Goal: Transaction & Acquisition: Purchase product/service

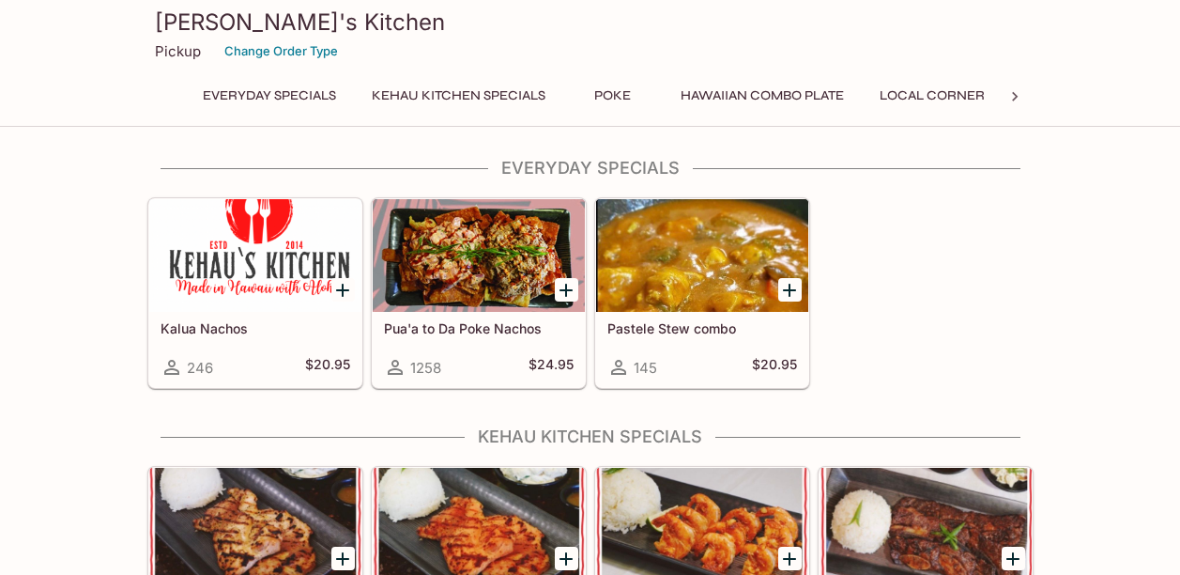
click at [1032, 335] on div "Kalua Nachos 246 $20.95 Pua'a to Da Poke Nachos 1258 $24.95 Pastele Stew combo …" at bounding box center [587, 289] width 894 height 199
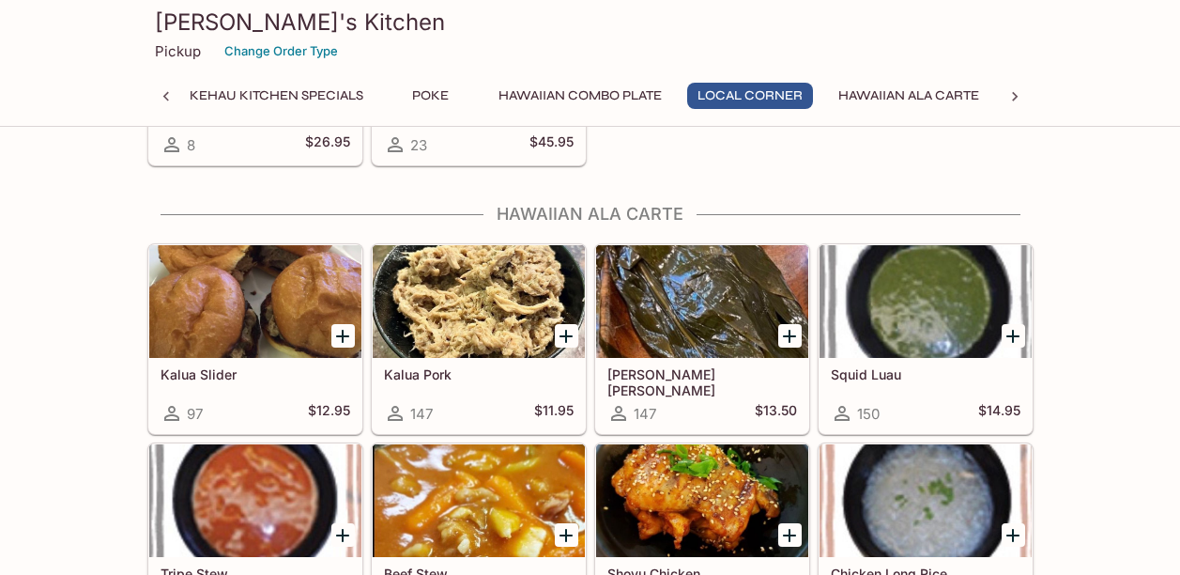
scroll to position [2066, 0]
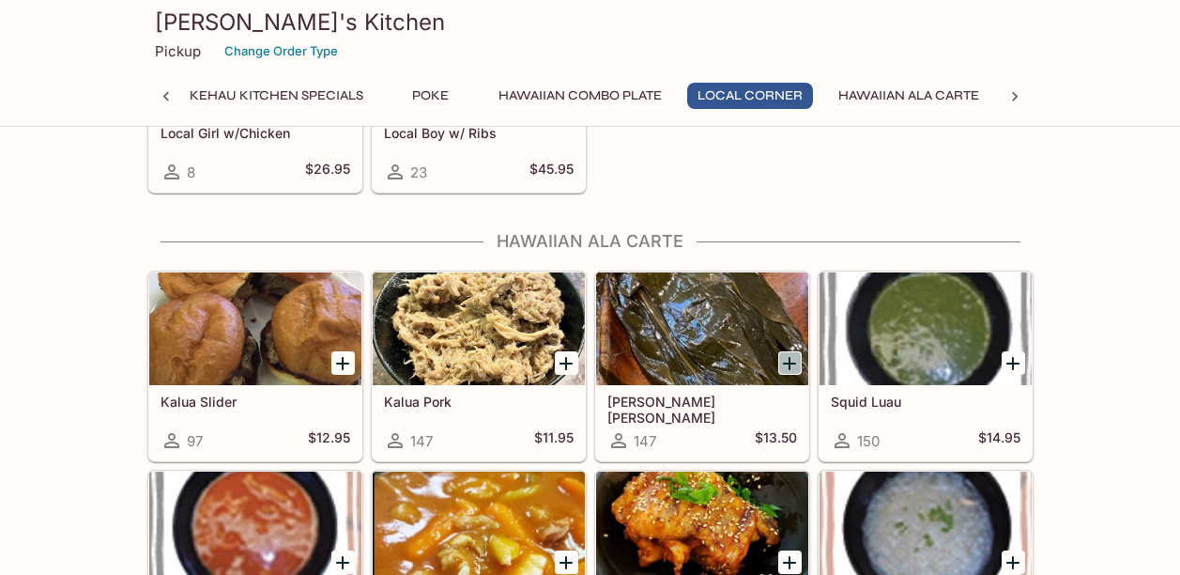
click at [788, 360] on icon "Add Lau Lau" at bounding box center [789, 363] width 23 height 23
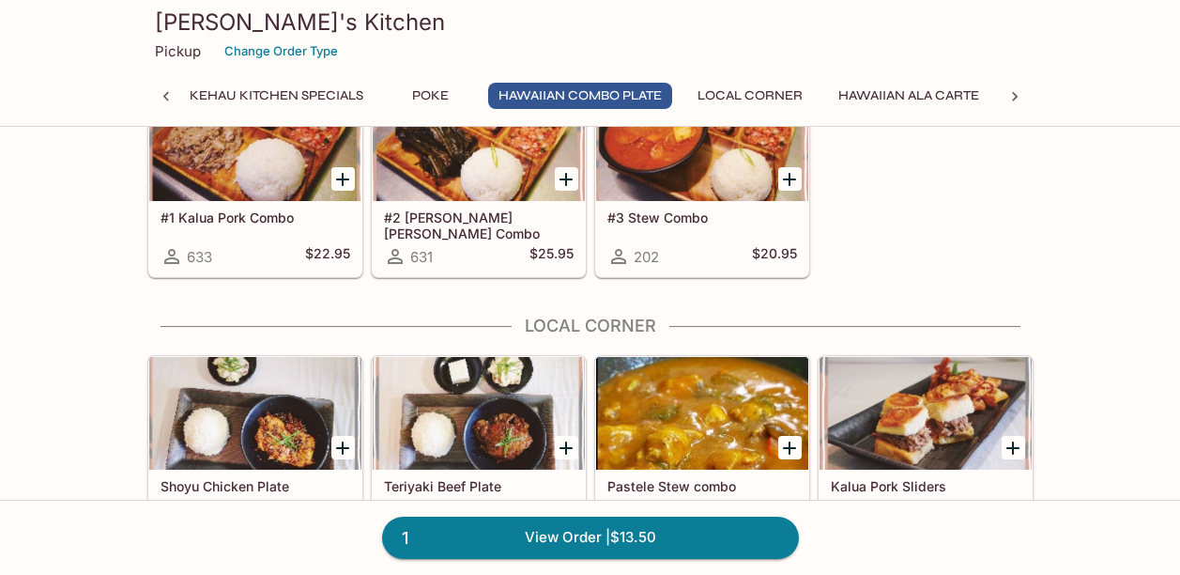
scroll to position [1352, 0]
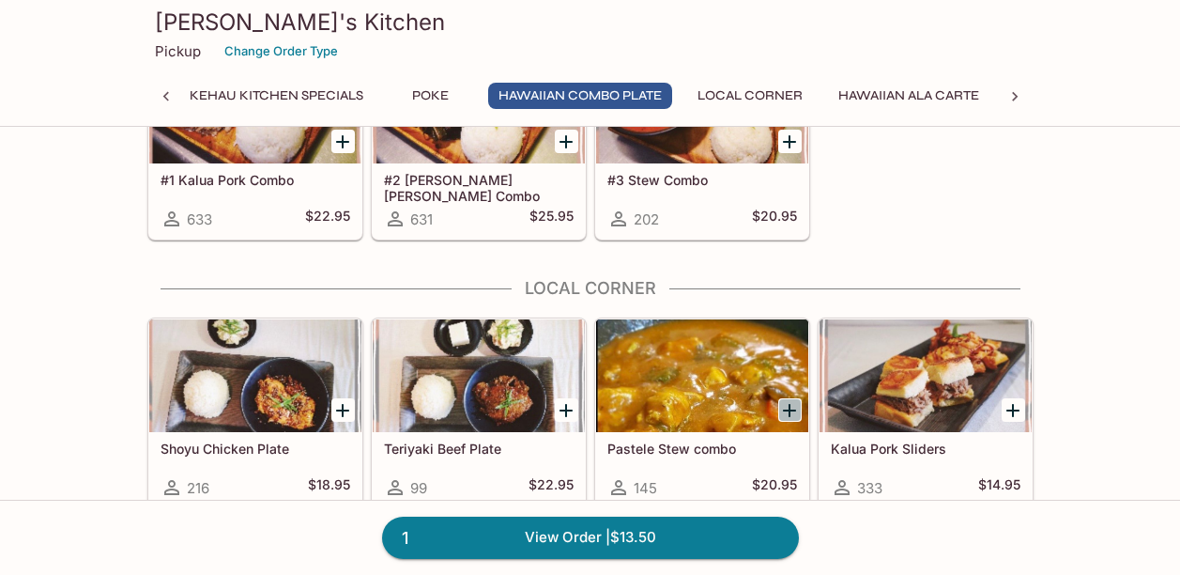
click at [788, 408] on icon "Add Pastele Stew combo" at bounding box center [789, 410] width 23 height 23
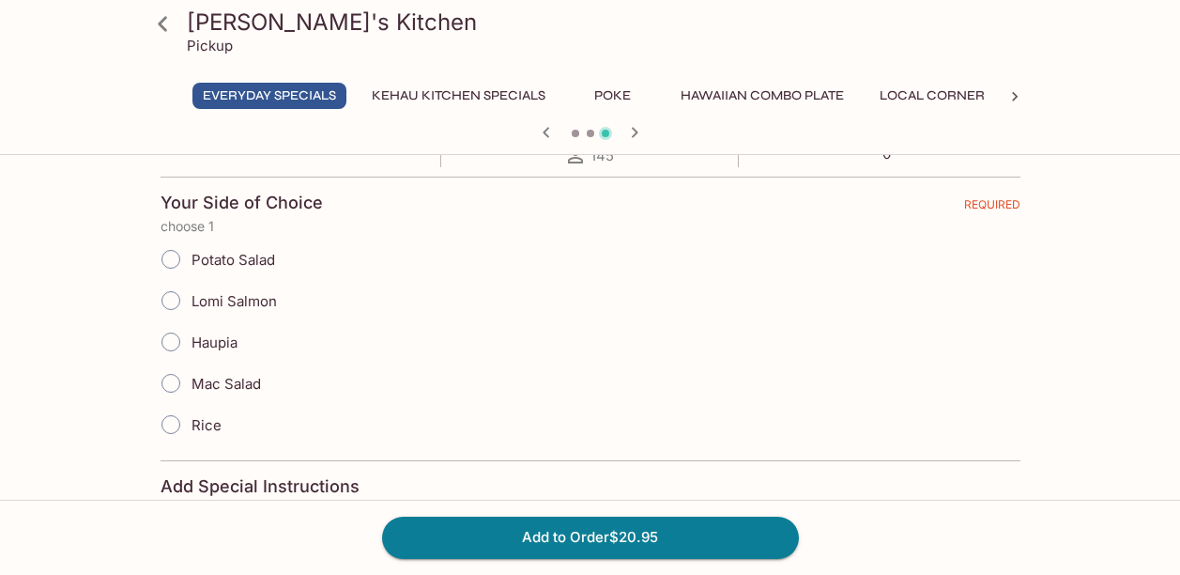
scroll to position [388, 0]
click at [174, 258] on input "Potato Salad" at bounding box center [170, 257] width 39 height 39
radio input "true"
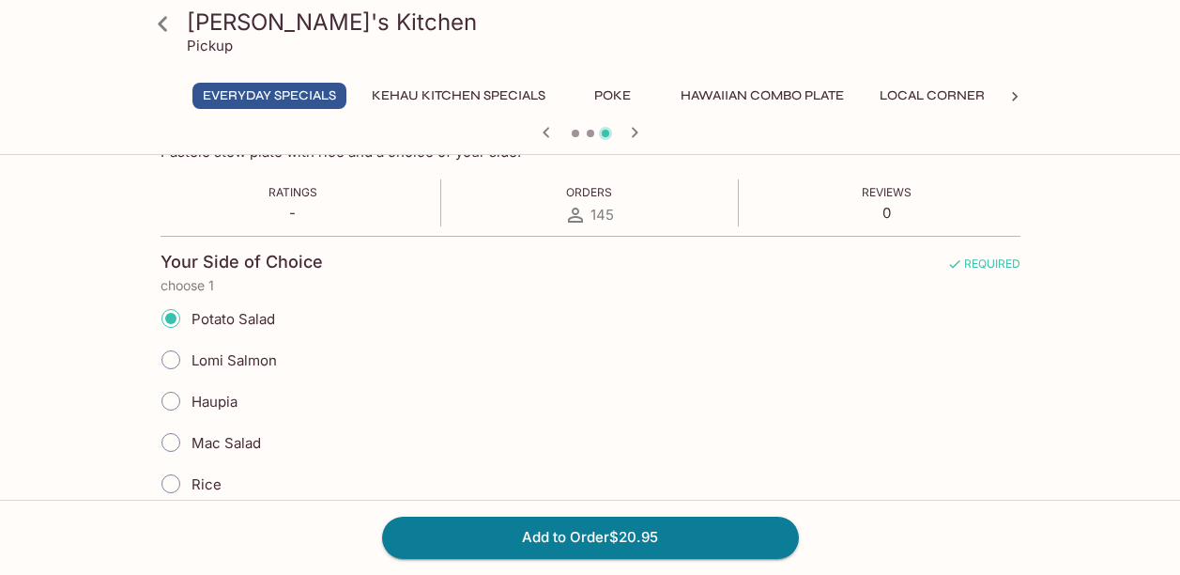
scroll to position [330, 0]
click at [172, 438] on input "Mac Salad" at bounding box center [170, 440] width 39 height 39
radio input "true"
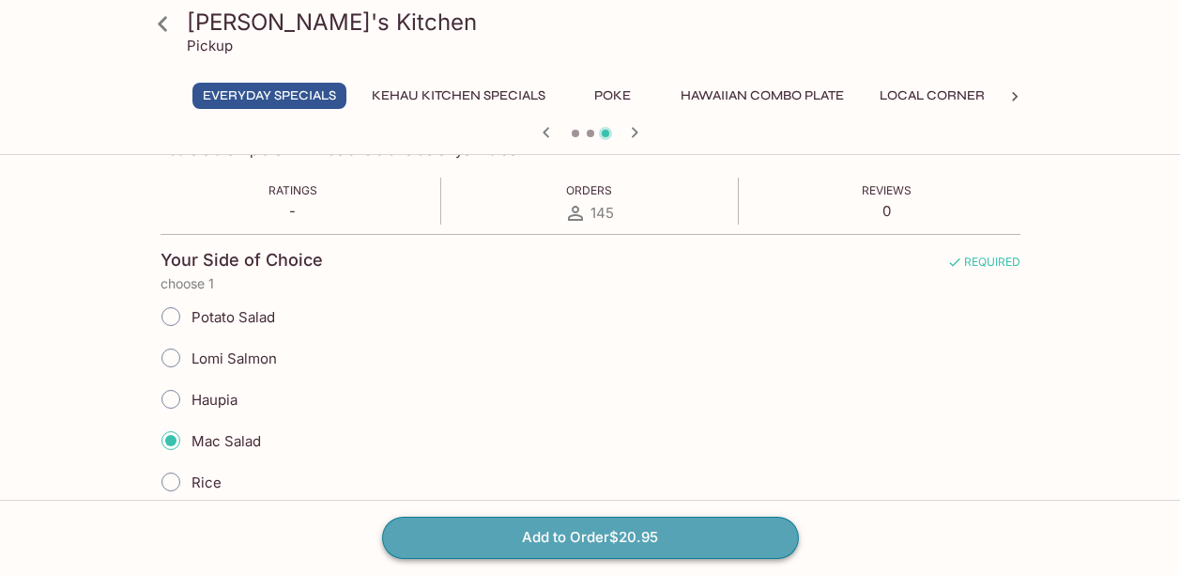
click at [613, 529] on button "Add to Order $20.95" at bounding box center [590, 536] width 417 height 41
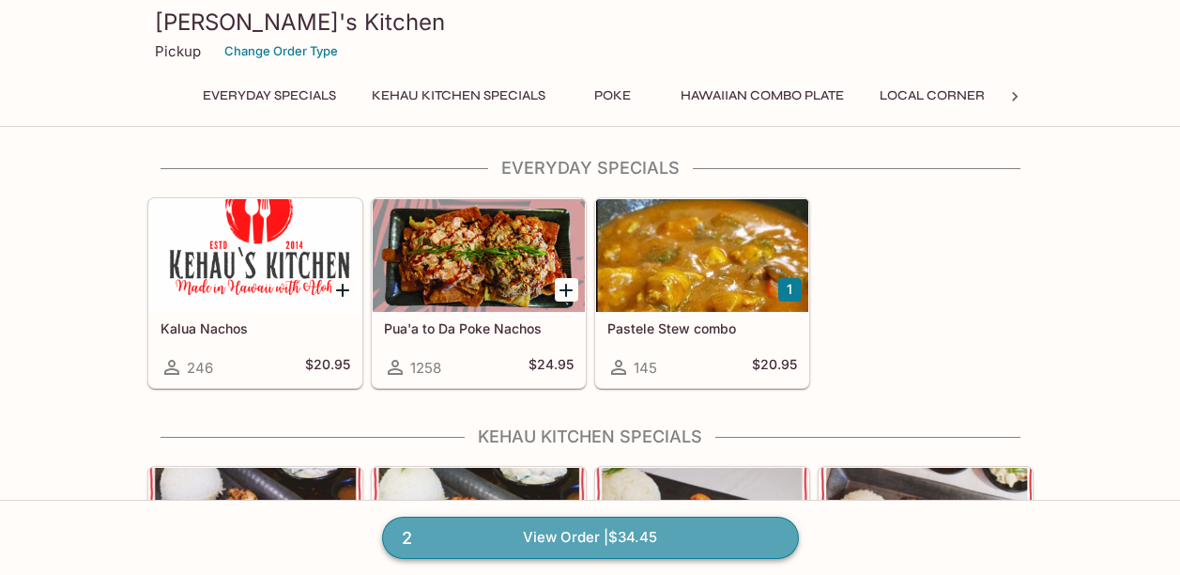
click at [613, 542] on link "2 View Order | $34.45" at bounding box center [590, 536] width 417 height 41
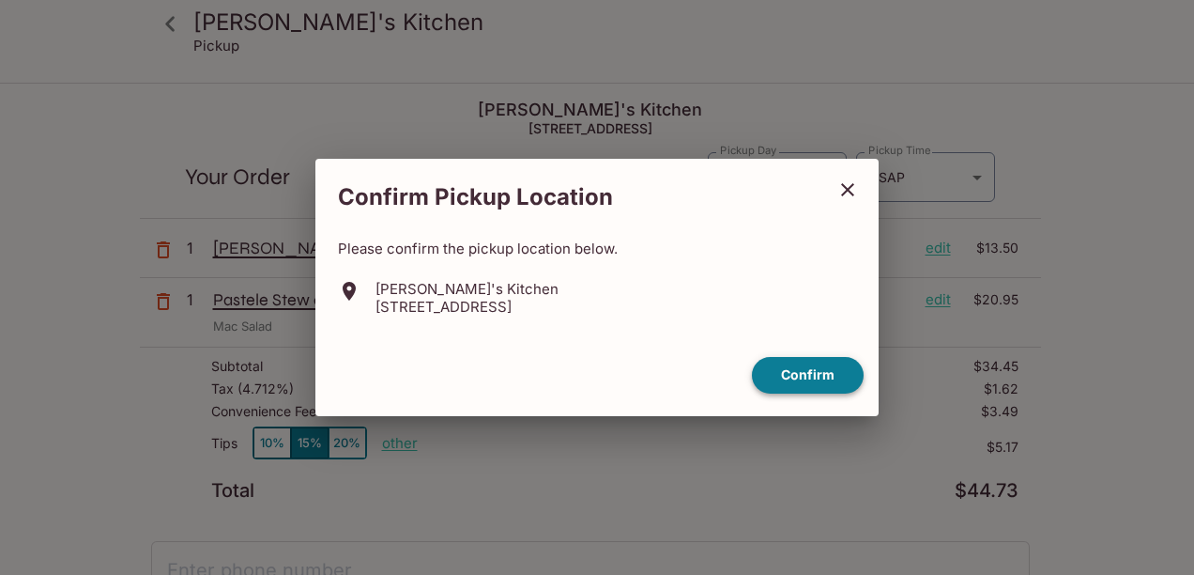
click at [792, 362] on button "Confirm" at bounding box center [808, 375] width 112 height 37
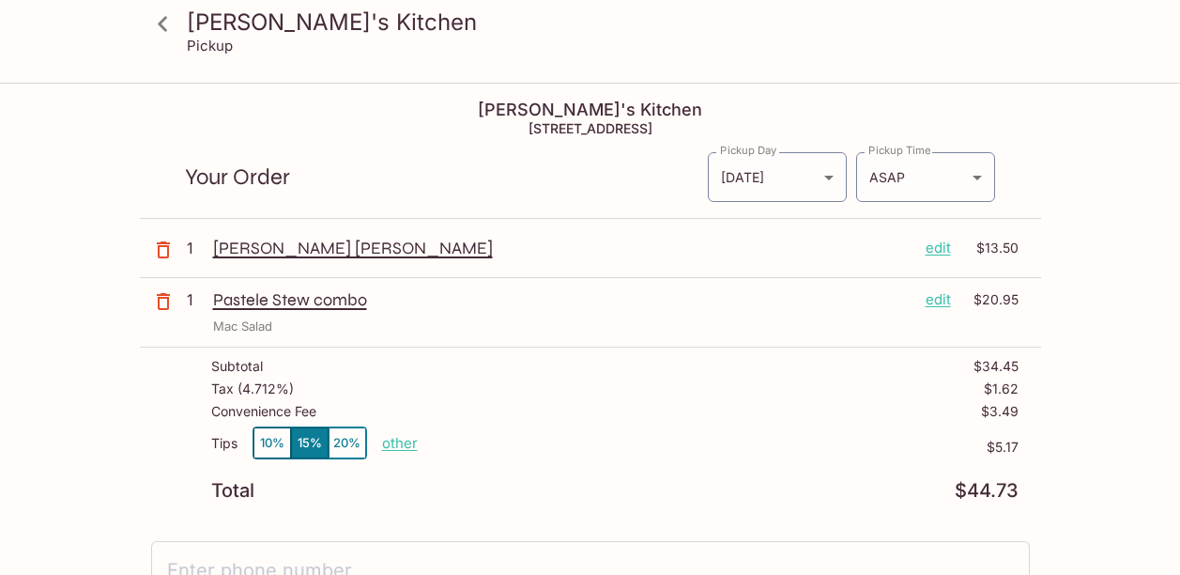
click at [751, 447] on p "$5.17" at bounding box center [718, 446] width 601 height 15
click at [128, 432] on div "[PERSON_NAME]'s Kitchen Pickup [PERSON_NAME]'s Kitchen 98-[STREET_ADDRESS] Your…" at bounding box center [590, 515] width 1180 height 861
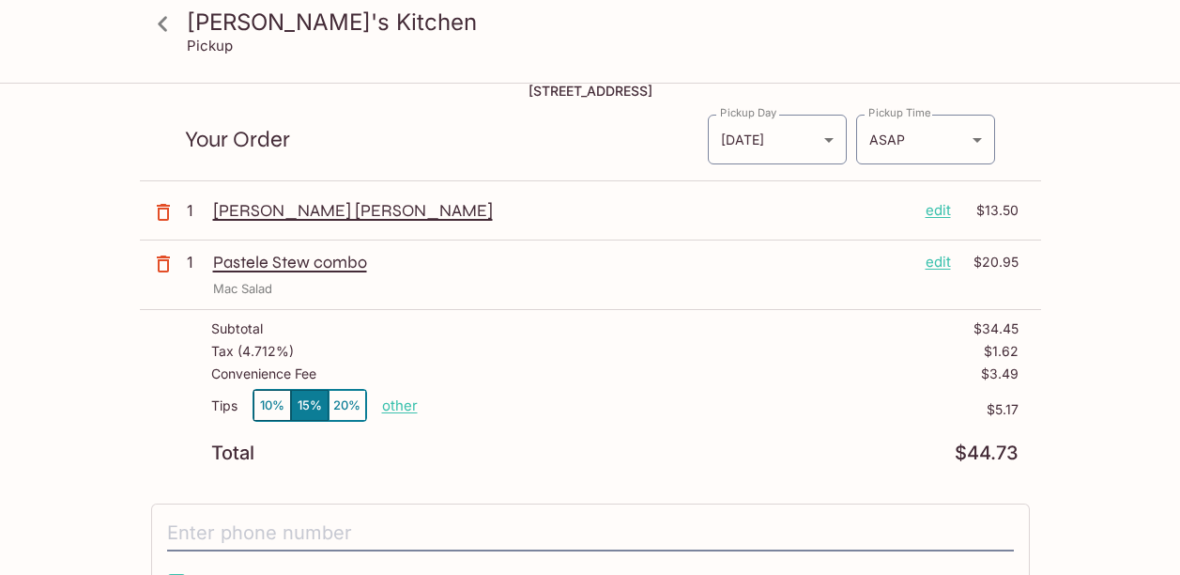
scroll to position [75, 0]
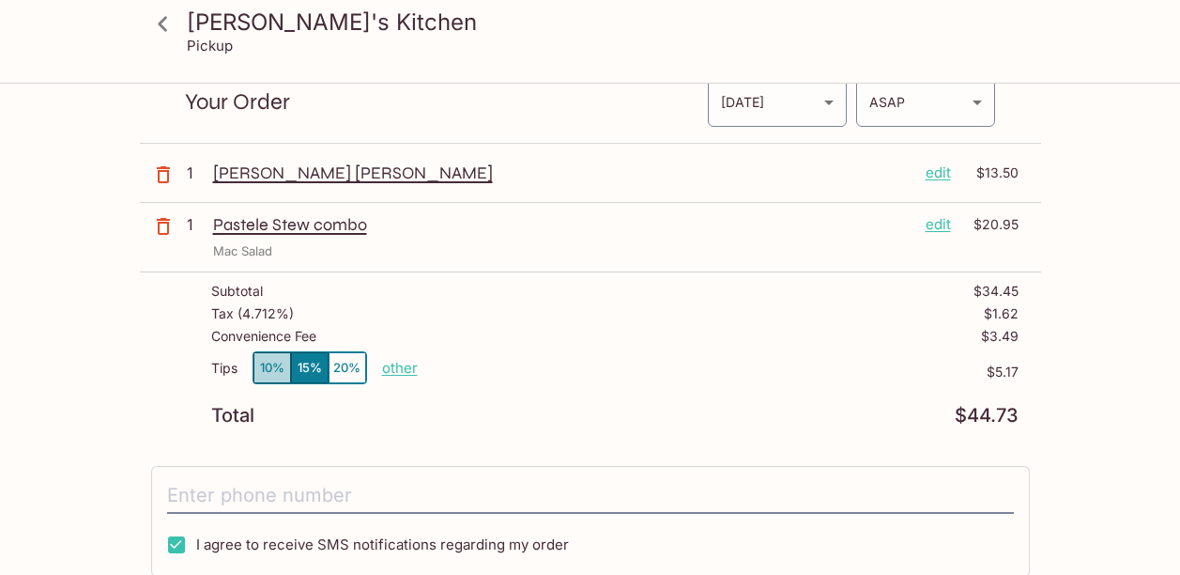
click at [269, 357] on button "10%" at bounding box center [273, 367] width 38 height 31
click at [412, 411] on div "Total $43.01" at bounding box center [614, 416] width 807 height 18
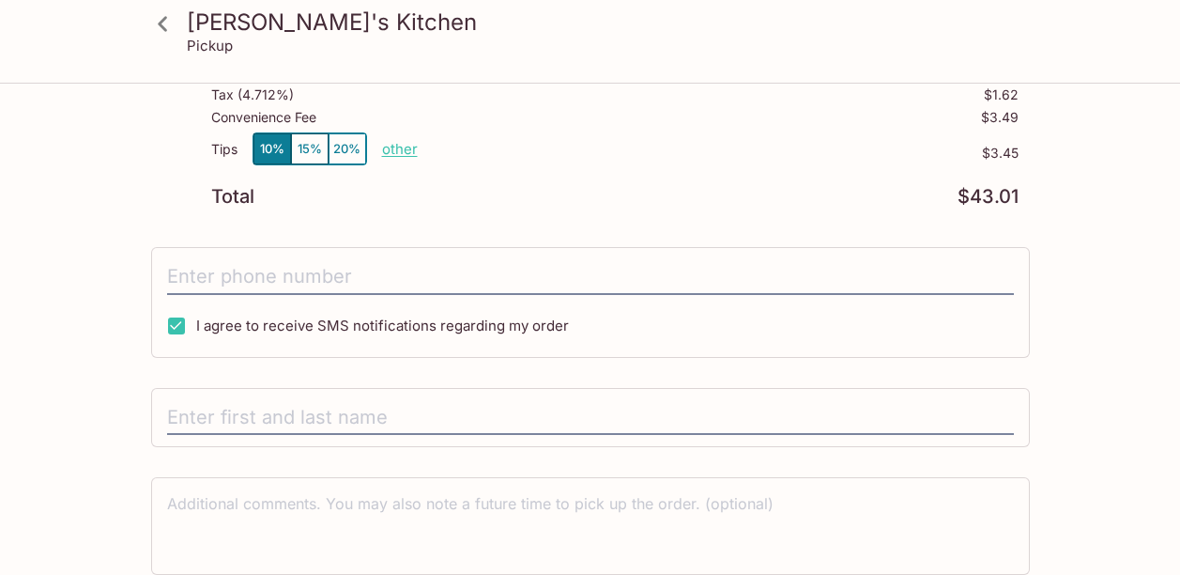
scroll to position [371, 0]
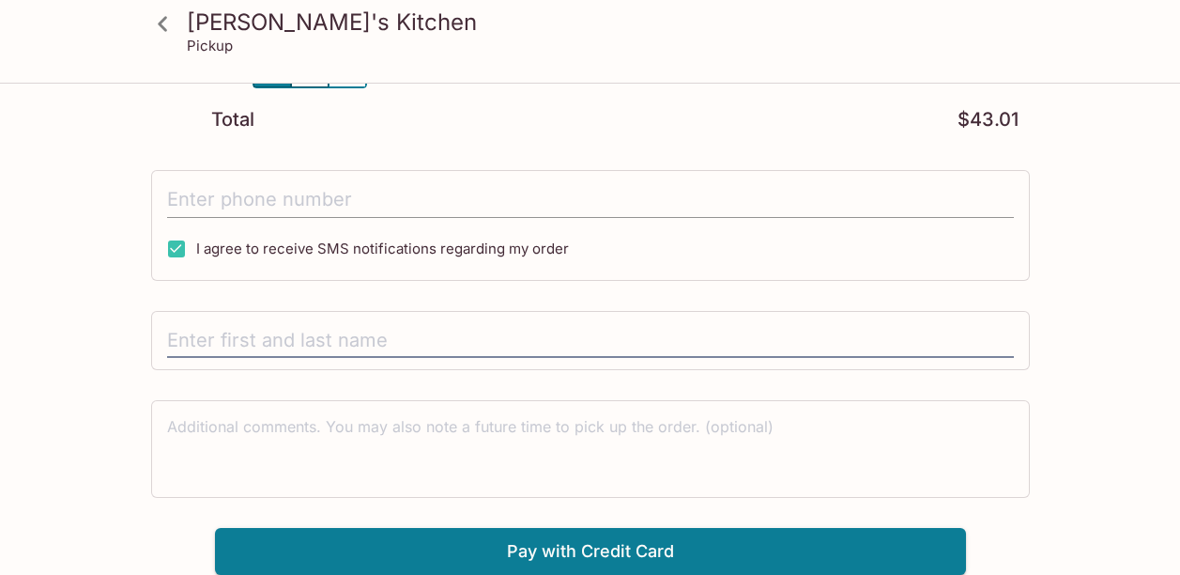
click at [402, 192] on input "tel" at bounding box center [590, 200] width 847 height 36
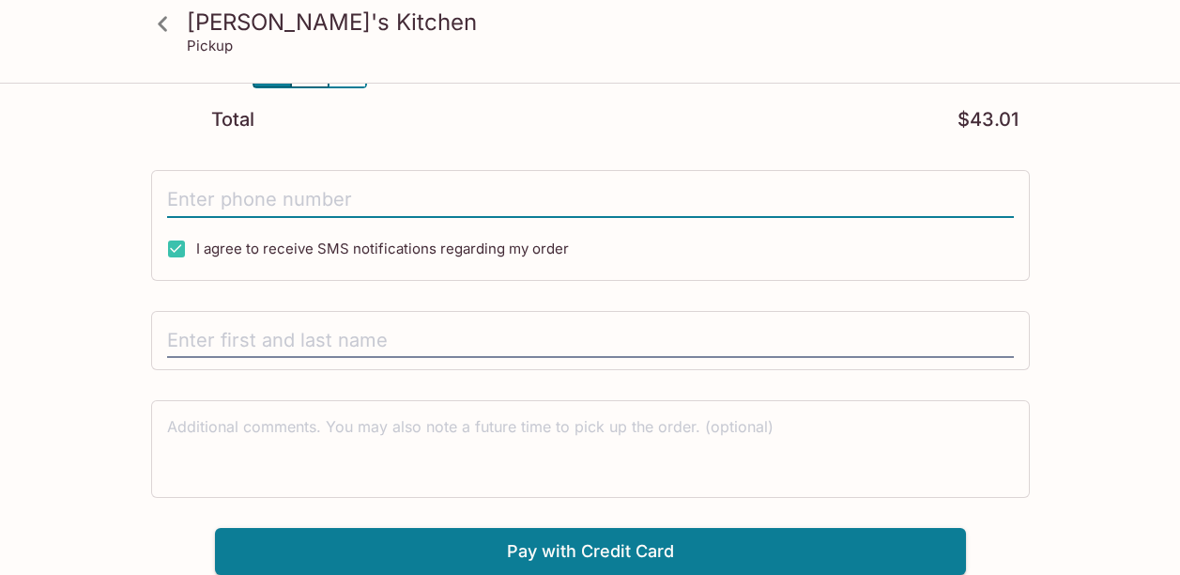
type input "[PHONE_NUMBER]"
type input "[PERSON_NAME]"
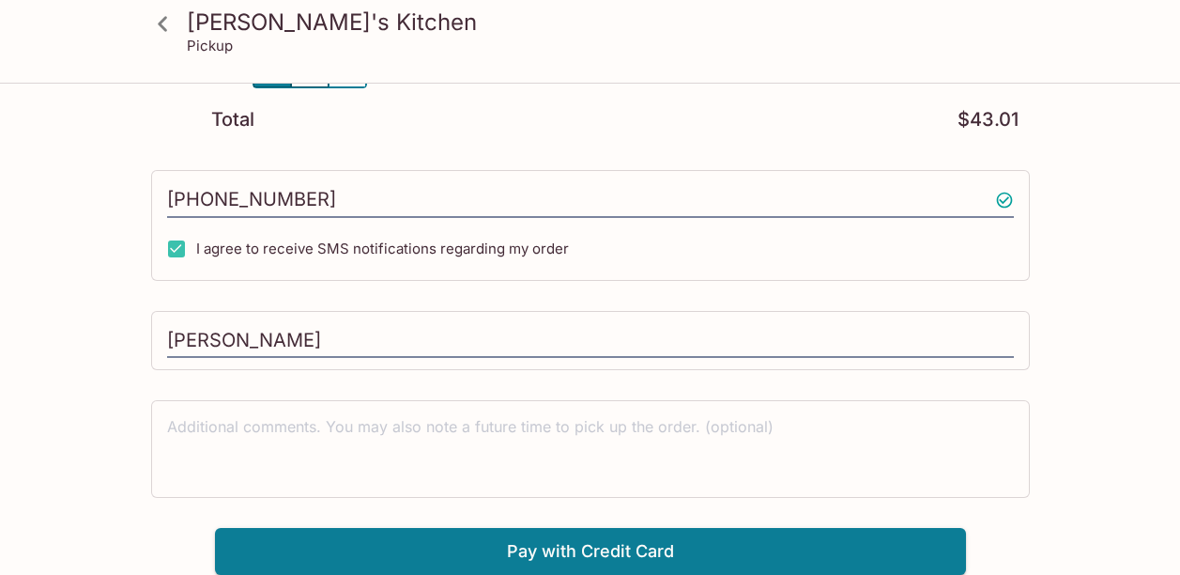
click at [134, 434] on div "Kehau's Kitchen Pickup [PERSON_NAME]'s Kitchen 98-[STREET_ADDRESS] Your Order P…" at bounding box center [590, 144] width 1180 height 861
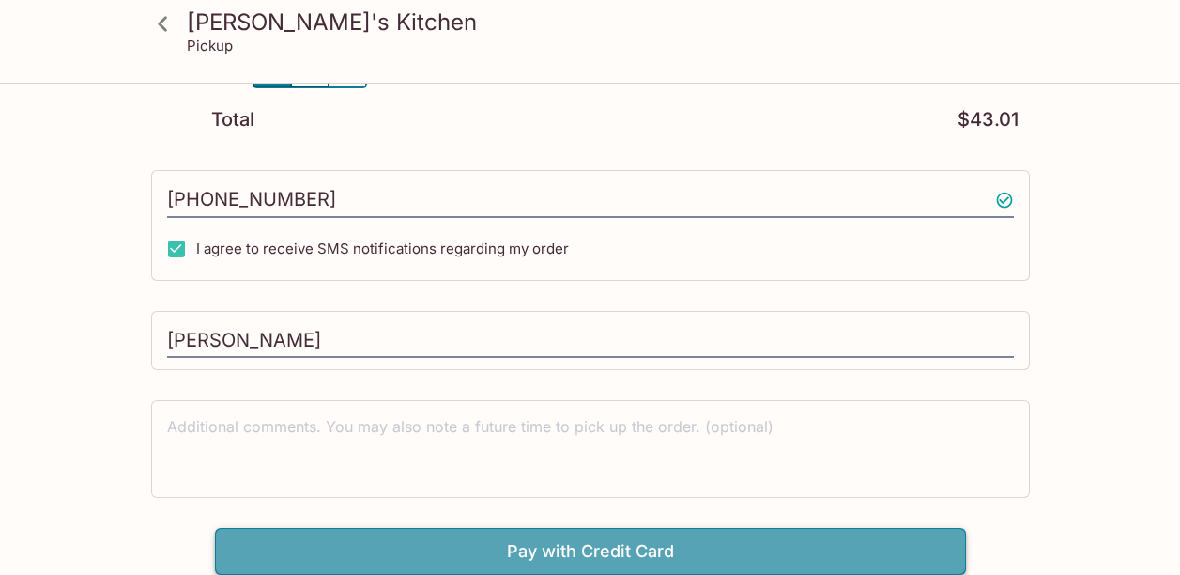
click at [352, 552] on button "Pay with Credit Card" at bounding box center [590, 551] width 751 height 47
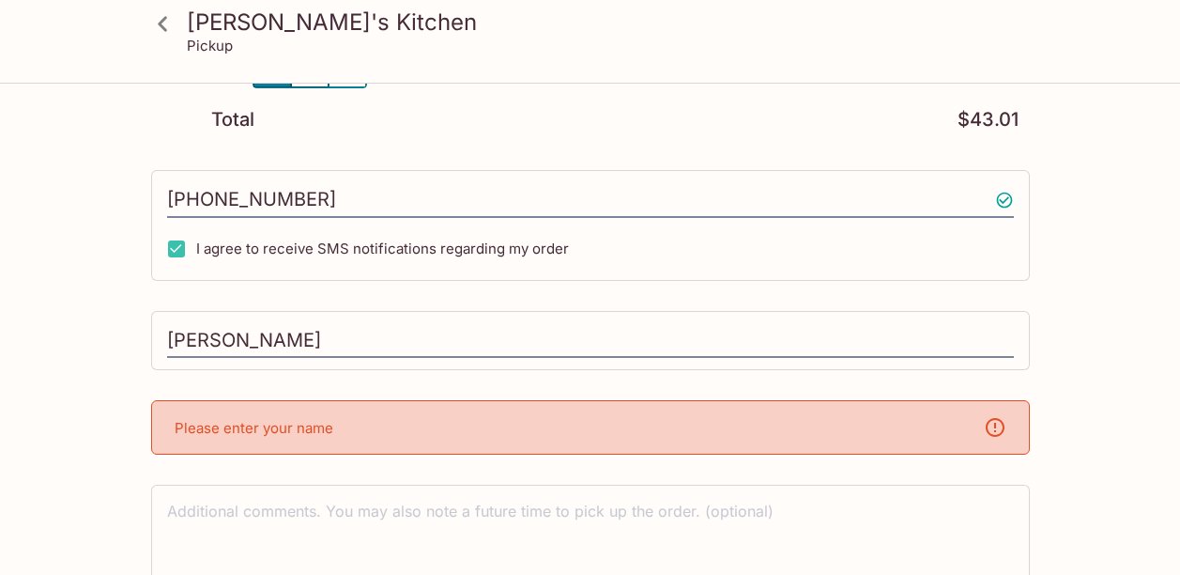
click at [310, 423] on p "Please enter your name" at bounding box center [254, 428] width 159 height 18
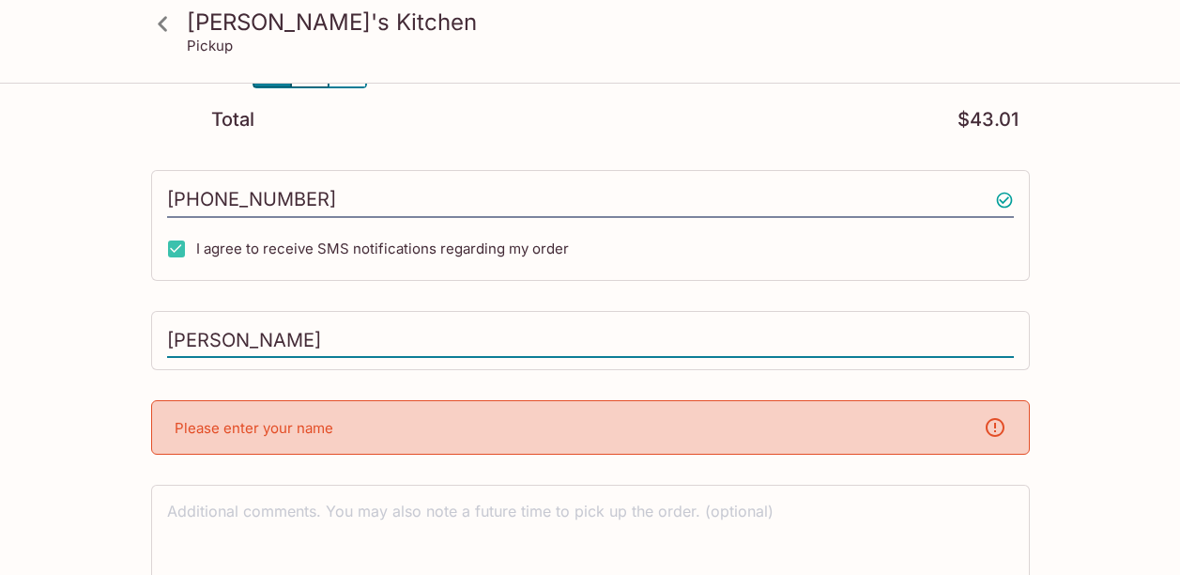
click at [403, 331] on input "[PERSON_NAME]" at bounding box center [590, 341] width 847 height 36
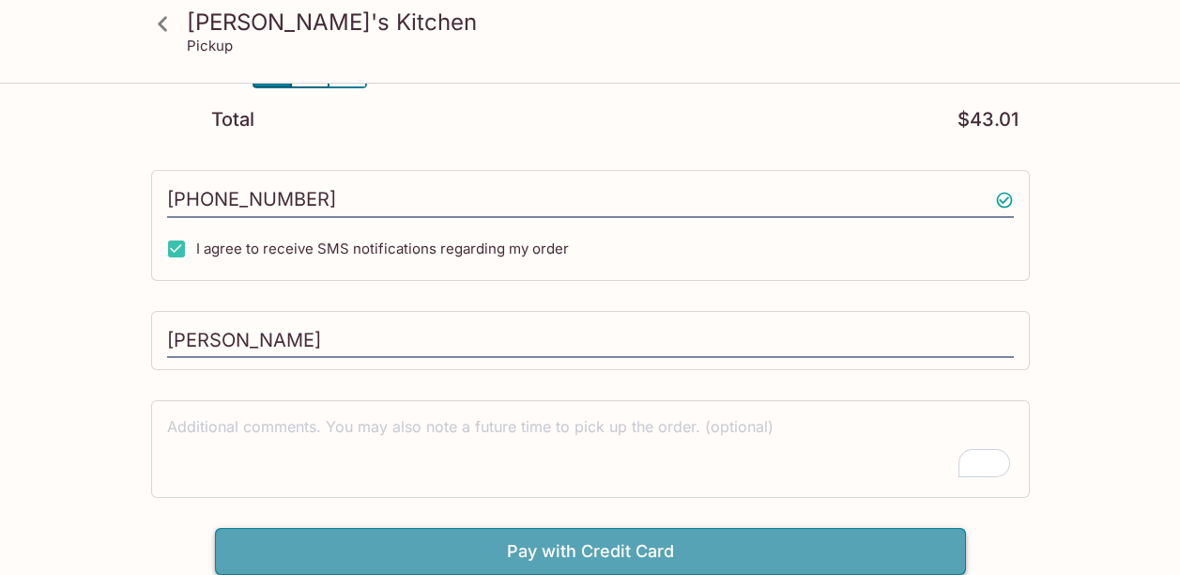
click at [717, 558] on button "Pay with Credit Card" at bounding box center [590, 551] width 751 height 47
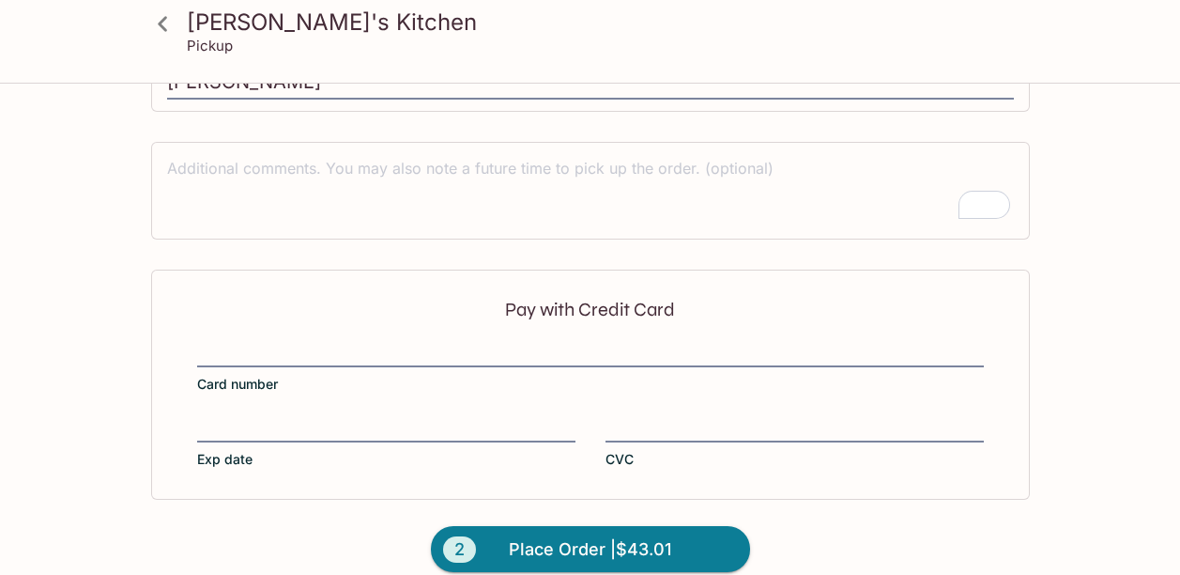
scroll to position [653, 0]
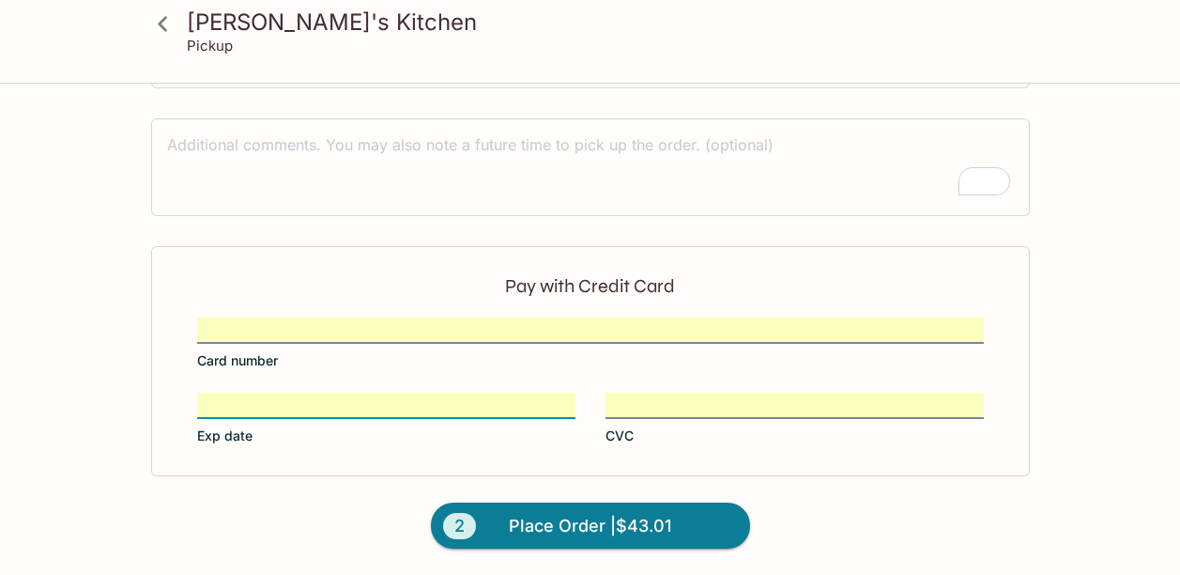
click at [794, 503] on div "2 Place Order | $43.01" at bounding box center [590, 526] width 417 height 100
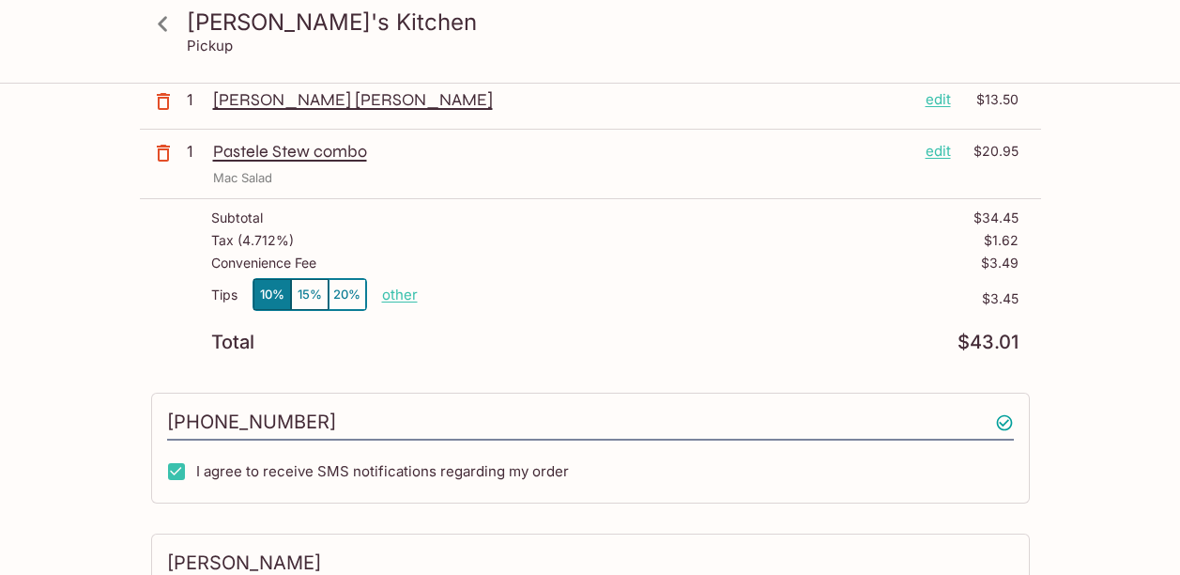
scroll to position [148, 0]
